Goal: Book appointment/travel/reservation

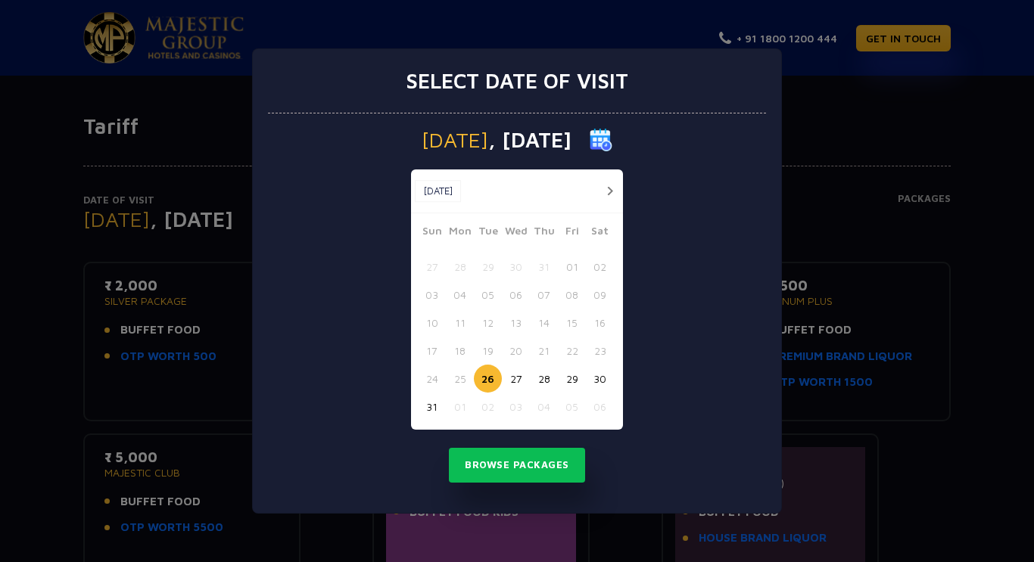
click at [609, 191] on button "button" at bounding box center [609, 191] width 19 height 19
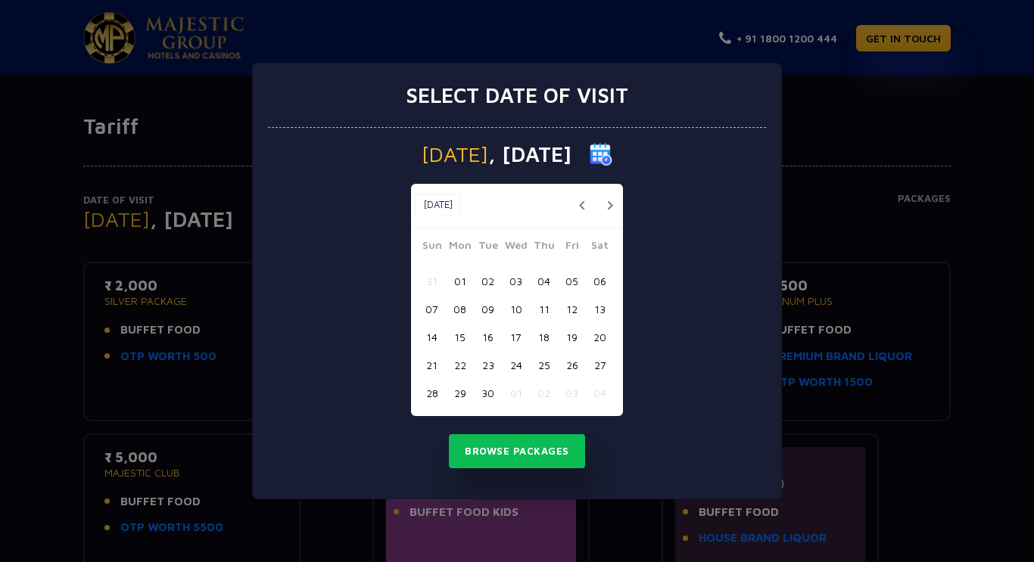
click at [609, 205] on button "button" at bounding box center [609, 205] width 19 height 19
click at [461, 416] on div "Sun Mon Tue Wed Thu Fri Sat 28 29 30 01 02 03 04 05 06 07 08 09 10 11 12 13 14 …" at bounding box center [517, 326] width 212 height 179
click at [572, 338] on button "17" at bounding box center [572, 337] width 28 height 28
click at [515, 454] on button "Browse Packages" at bounding box center [517, 451] width 136 height 35
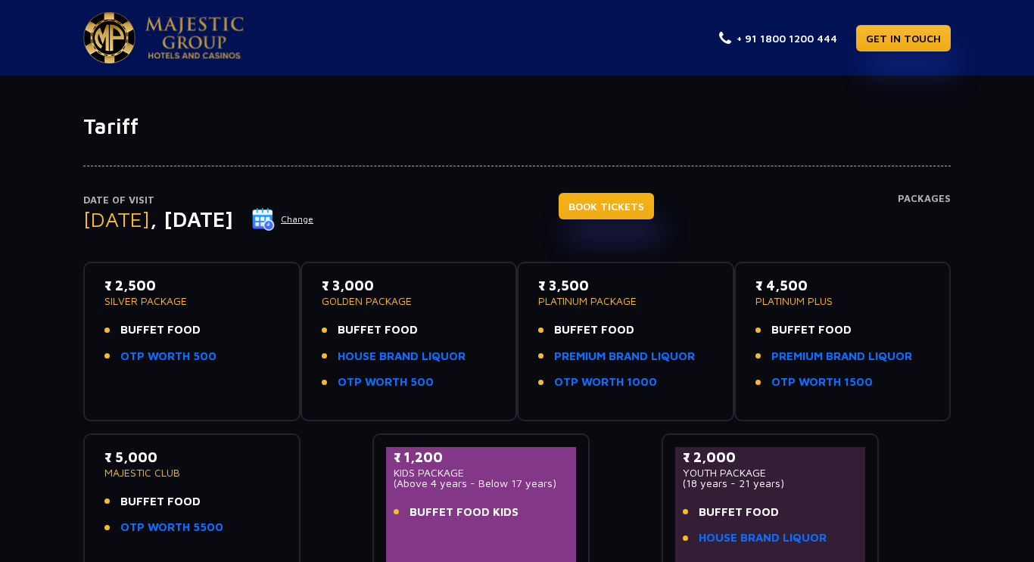
click at [642, 205] on link "BOOK TICKETS" at bounding box center [606, 206] width 95 height 26
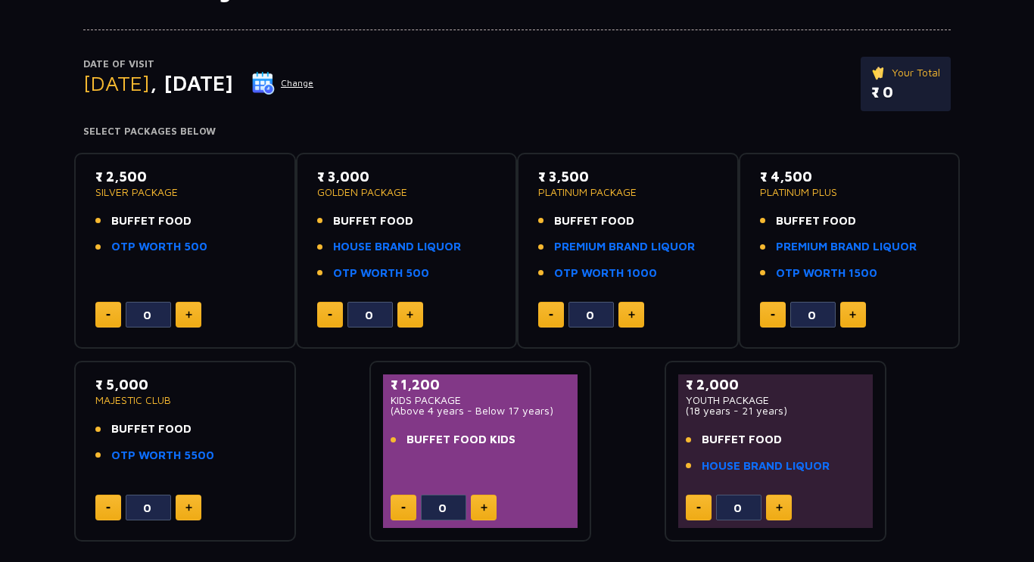
scroll to position [137, 0]
click at [201, 252] on link "OTP WORTH 500" at bounding box center [159, 246] width 96 height 17
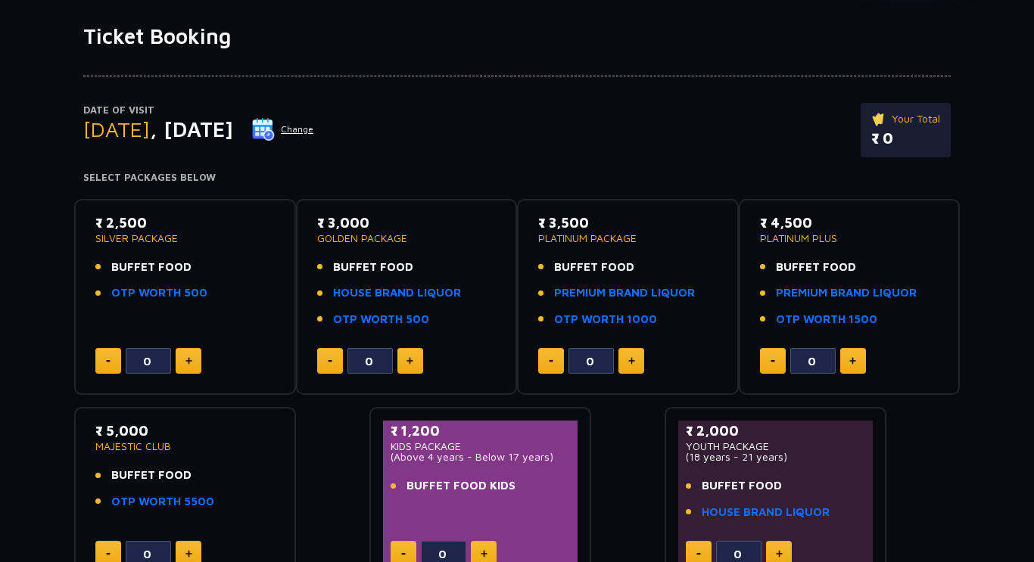
scroll to position [86, 0]
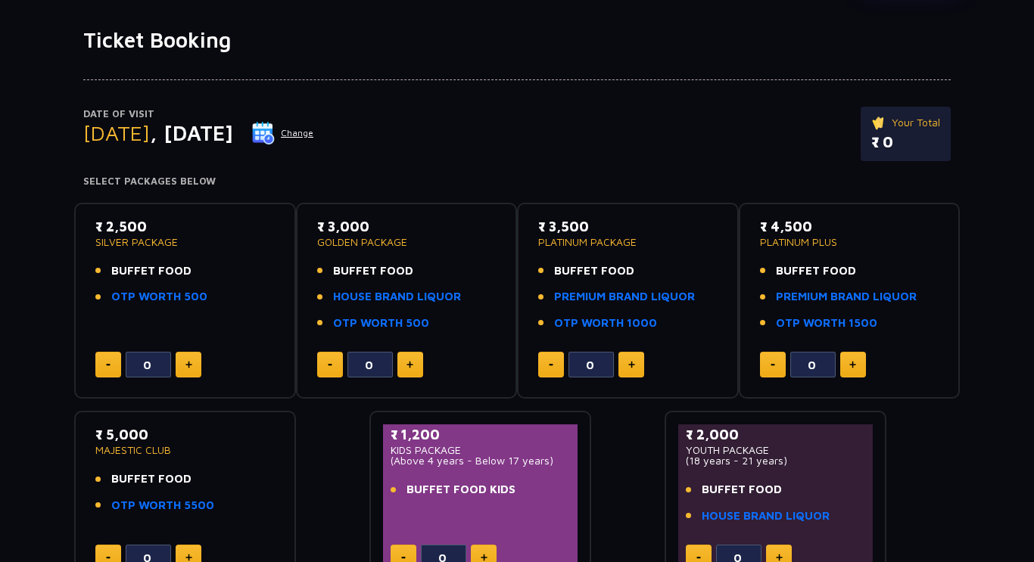
click at [368, 233] on p "₹ 3,000" at bounding box center [406, 226] width 179 height 20
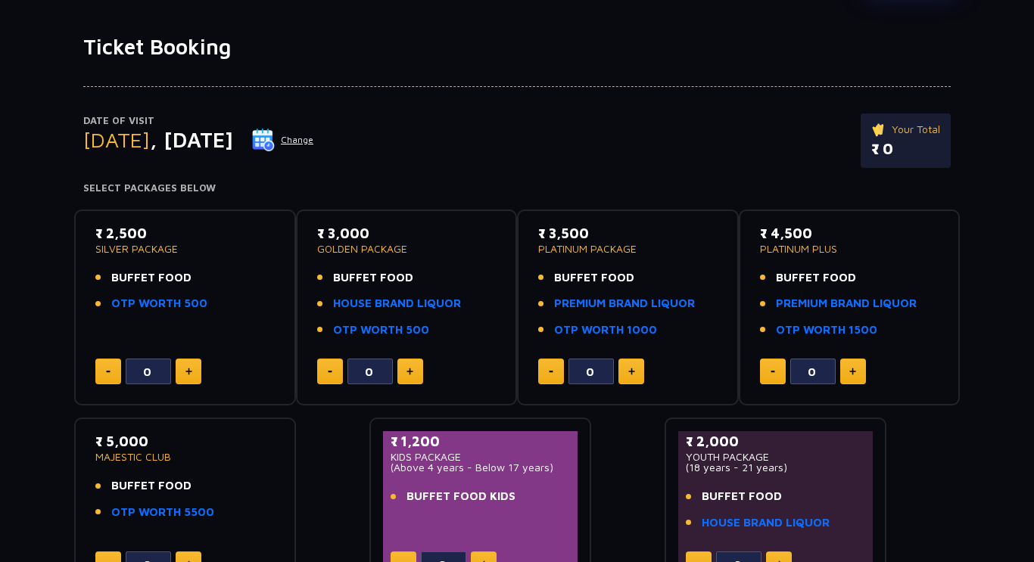
scroll to position [0, 0]
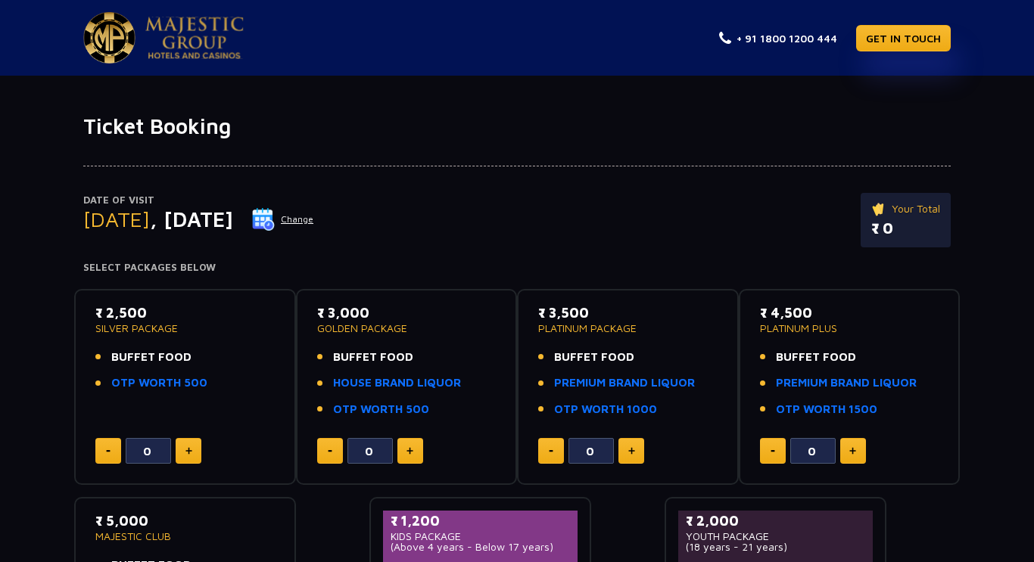
click at [205, 79] on div "Ticket Booking Date of Visit [DATE] Change Your Total ₹ 0 Select Packages Below…" at bounding box center [517, 411] width 1034 height 671
click at [157, 28] on img at bounding box center [194, 38] width 98 height 42
